Goal: Entertainment & Leisure: Consume media (video, audio)

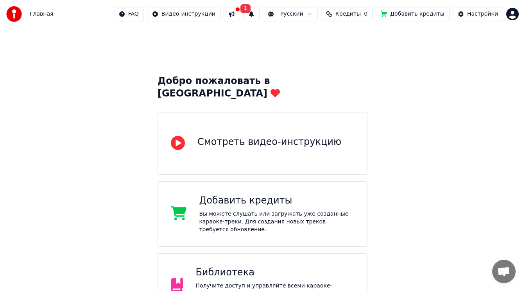
click at [221, 267] on div "Библиотека" at bounding box center [275, 273] width 159 height 13
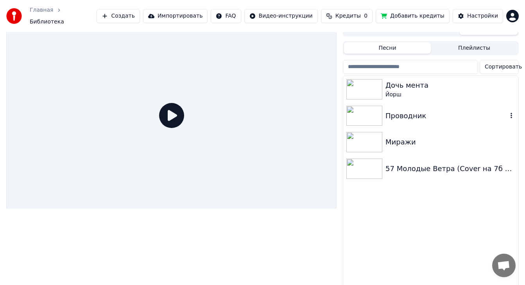
scroll to position [15, 0]
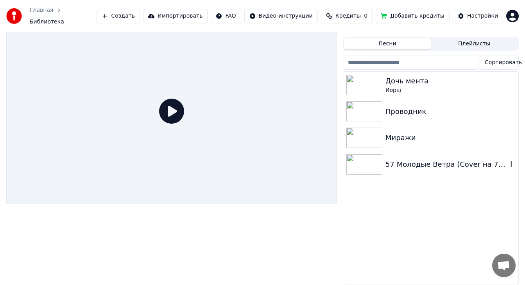
click at [415, 159] on div "57 Молодые Ветра (Cover на 7б _ KORN)" at bounding box center [447, 164] width 122 height 11
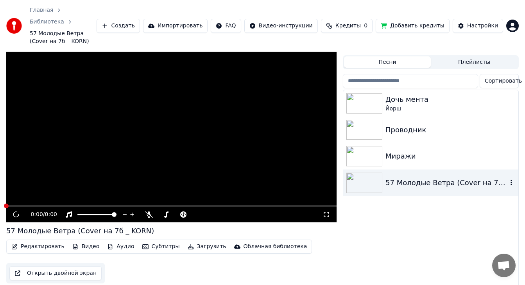
scroll to position [27, 0]
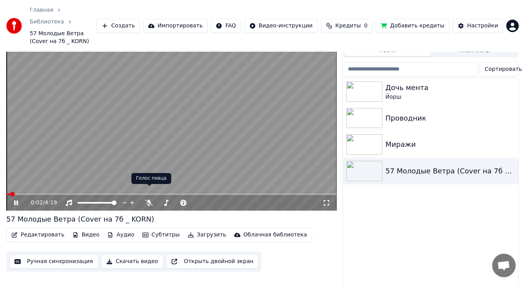
click at [169, 128] on video at bounding box center [171, 118] width 331 height 186
drag, startPoint x: 183, startPoint y: 138, endPoint x: 241, endPoint y: 158, distance: 61.1
click at [185, 138] on video at bounding box center [171, 118] width 331 height 186
click at [320, 199] on div "0:04 / 4:19" at bounding box center [177, 203] width 292 height 8
click at [325, 200] on icon at bounding box center [327, 203] width 8 height 6
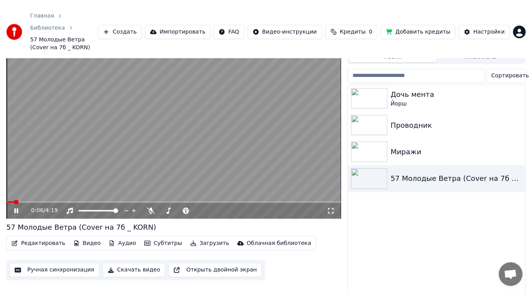
scroll to position [18, 0]
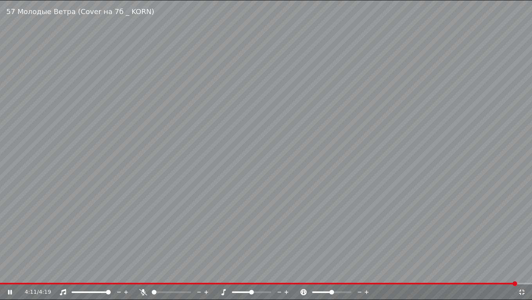
click at [254, 141] on video at bounding box center [266, 150] width 532 height 300
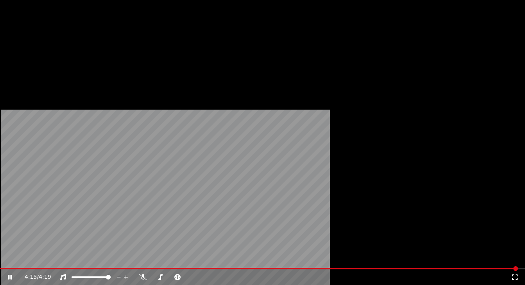
scroll to position [0, 0]
